Goal: Task Accomplishment & Management: Manage account settings

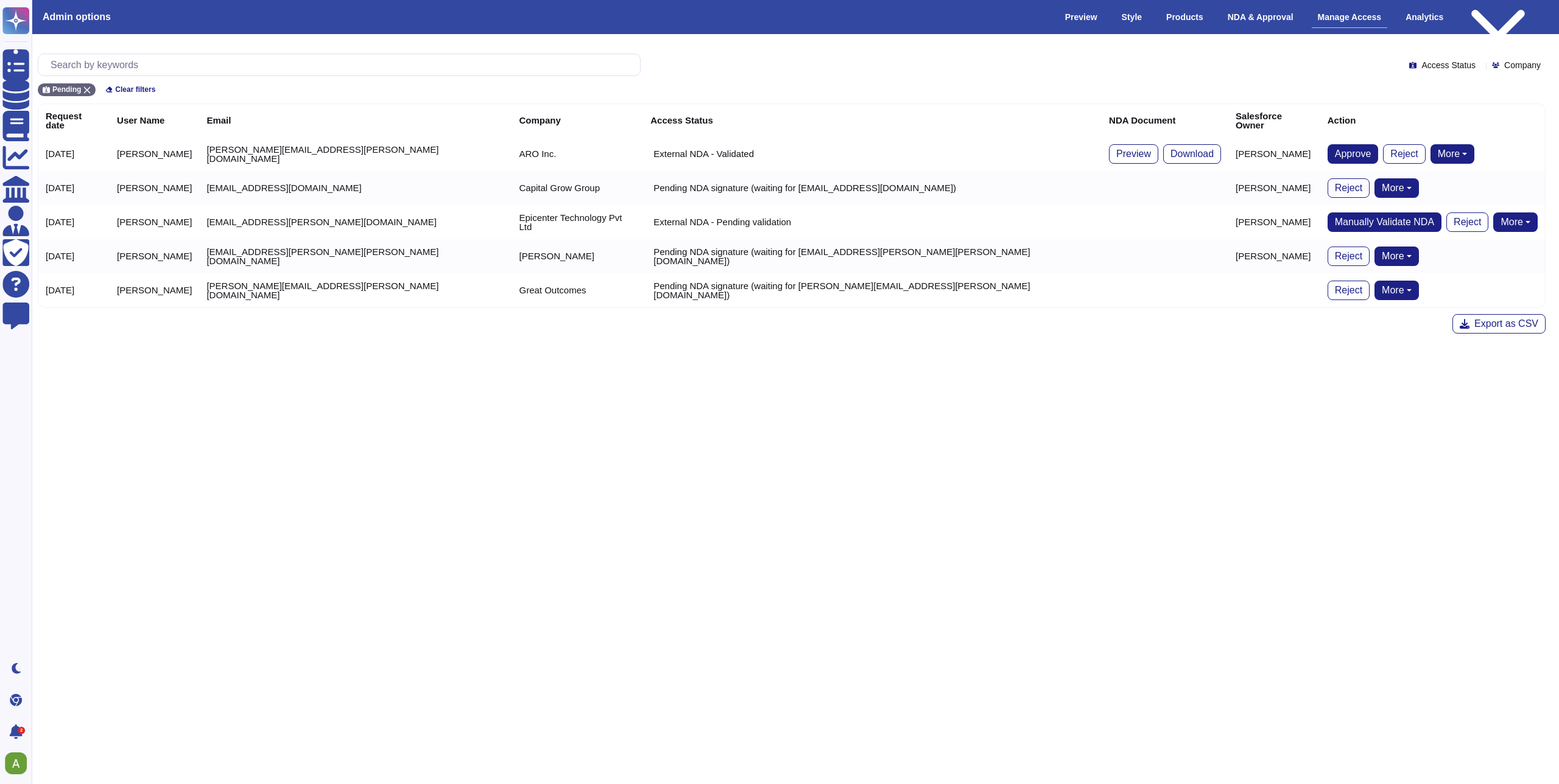
scroll to position [0, 5]
click at [471, 353] on html "Questionnaires Knowledge Base Documents Analytics CAIQ / SIG Admin Trust Center…" at bounding box center [774, 177] width 1559 height 353
click at [305, 137] on td "[PERSON_NAME][EMAIL_ADDRESS][PERSON_NAME][DOMAIN_NAME]" at bounding box center [353, 154] width 313 height 34
drag, startPoint x: 337, startPoint y: 152, endPoint x: 295, endPoint y: 145, distance: 42.6
click at [295, 145] on td "[PERSON_NAME][EMAIL_ADDRESS][PERSON_NAME][DOMAIN_NAME]" at bounding box center [353, 154] width 313 height 34
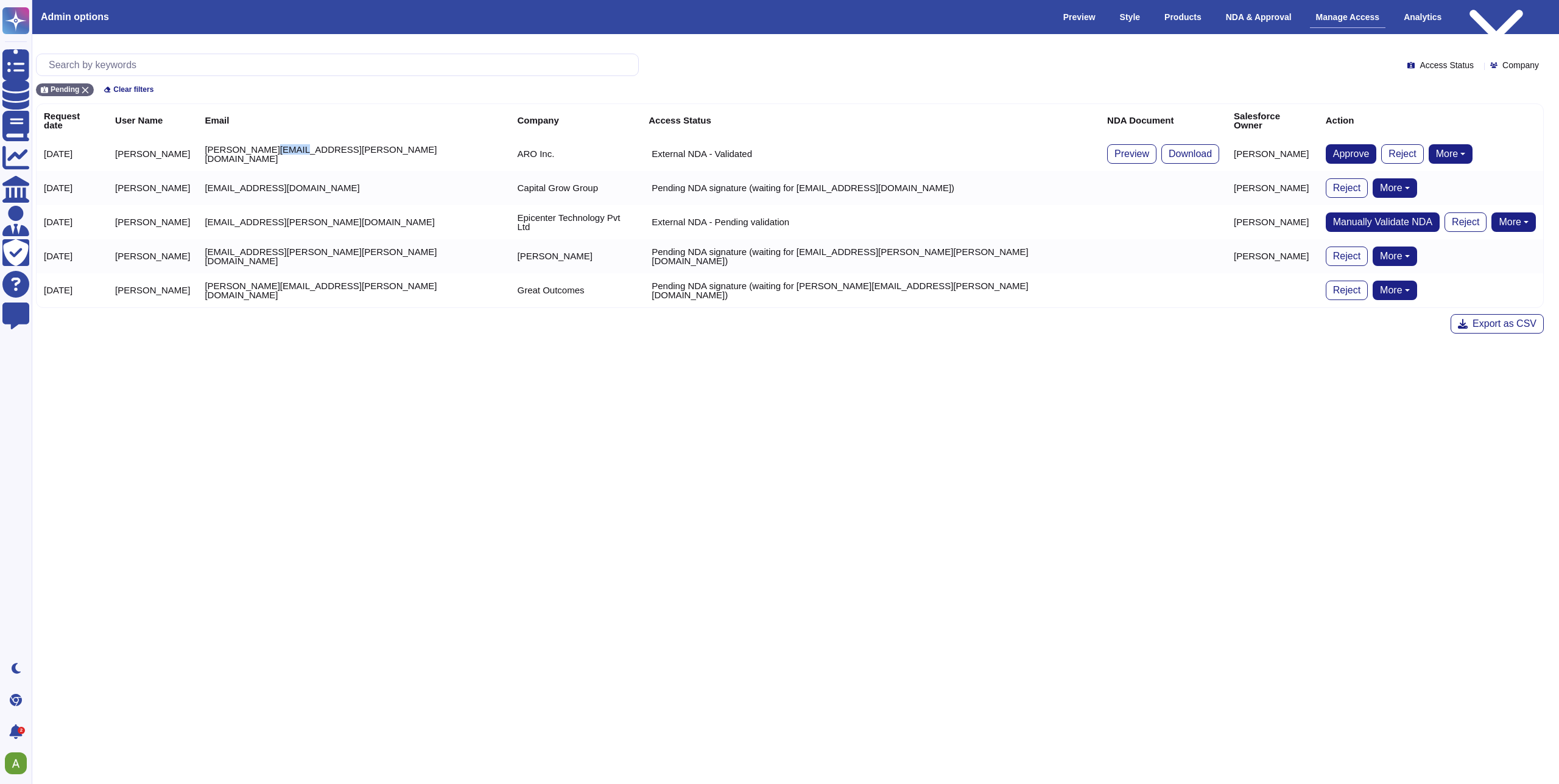
copy td "[DOMAIN_NAME]"
click at [183, 56] on input "text" at bounding box center [341, 65] width 596 height 22
click at [79, 84] on div "Pending" at bounding box center [65, 90] width 58 height 13
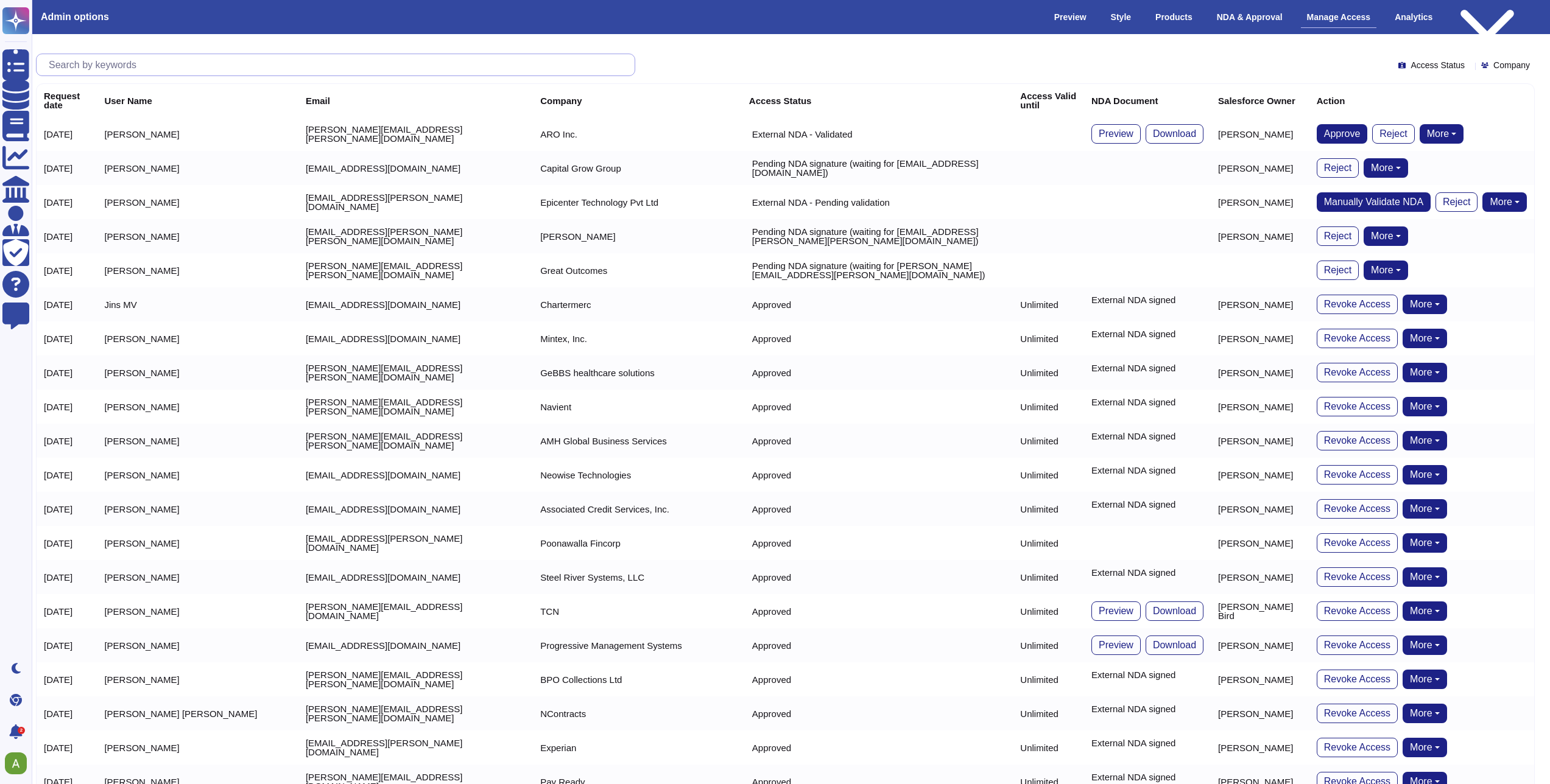
click at [92, 62] on input "text" at bounding box center [339, 65] width 592 height 22
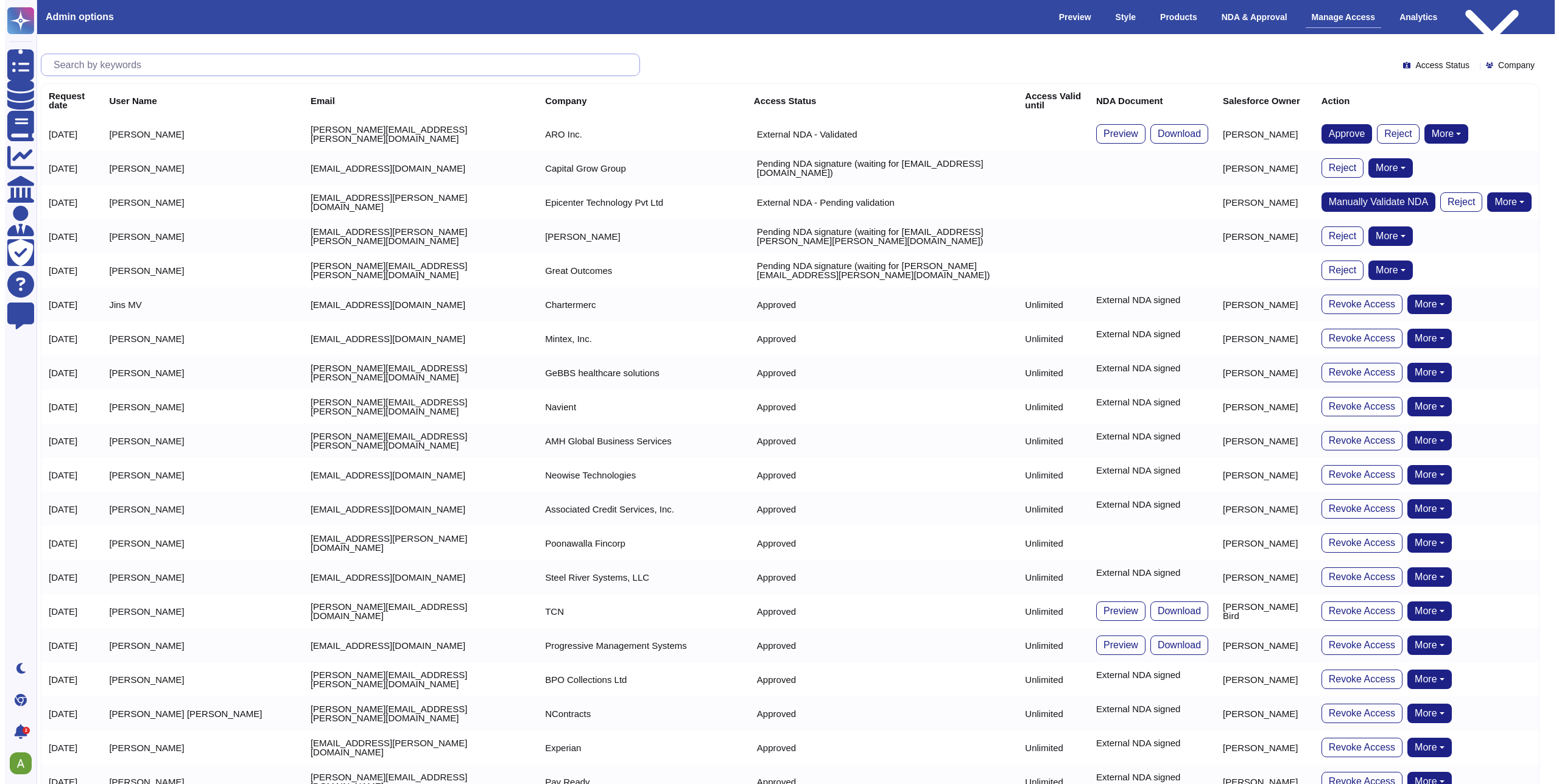
paste input "[DOMAIN_NAME]"
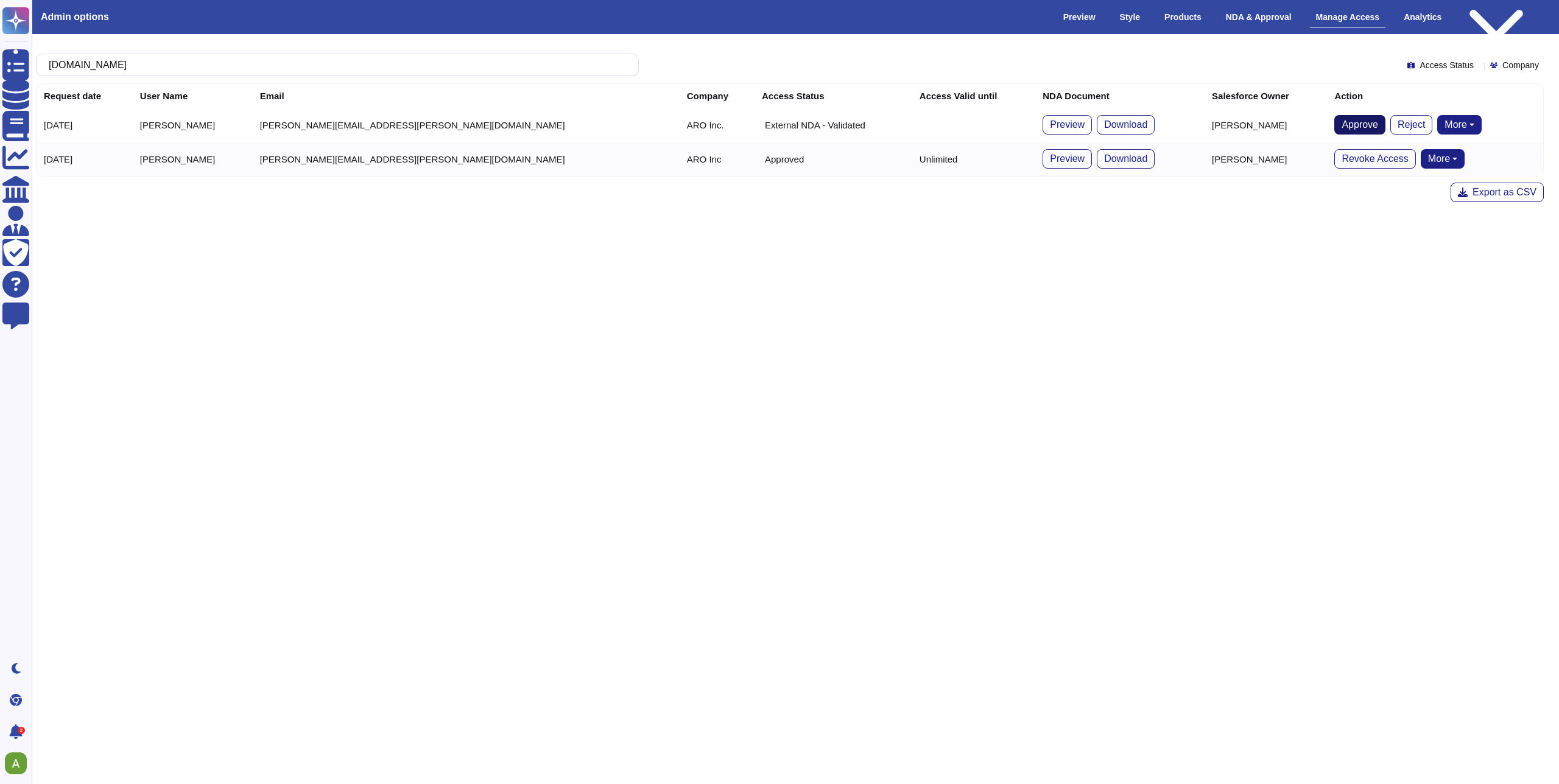
type input "[DOMAIN_NAME]"
click at [1342, 130] on span "Approve" at bounding box center [1360, 125] width 37 height 10
